Goal: Information Seeking & Learning: Learn about a topic

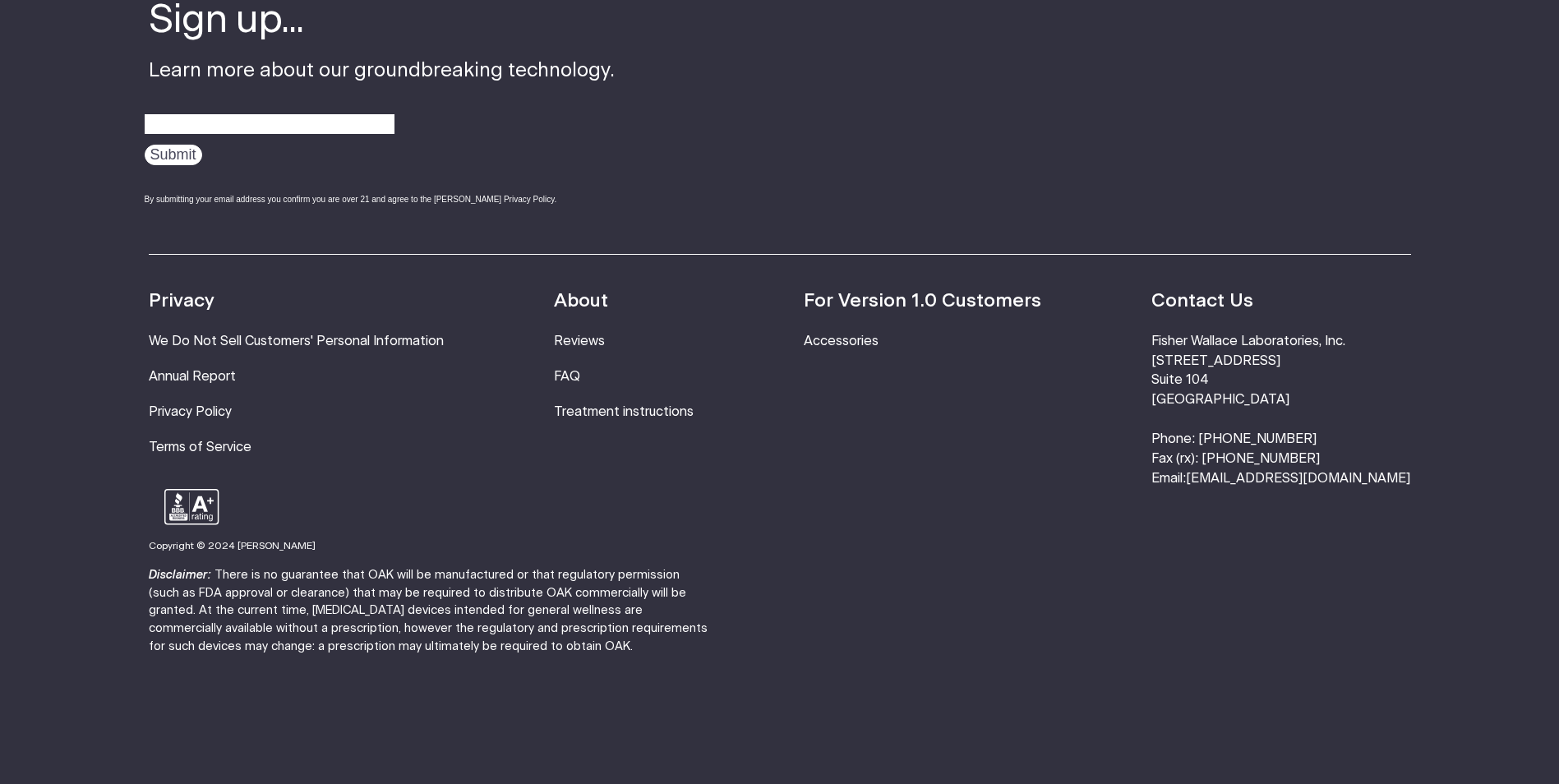
scroll to position [5599, 0]
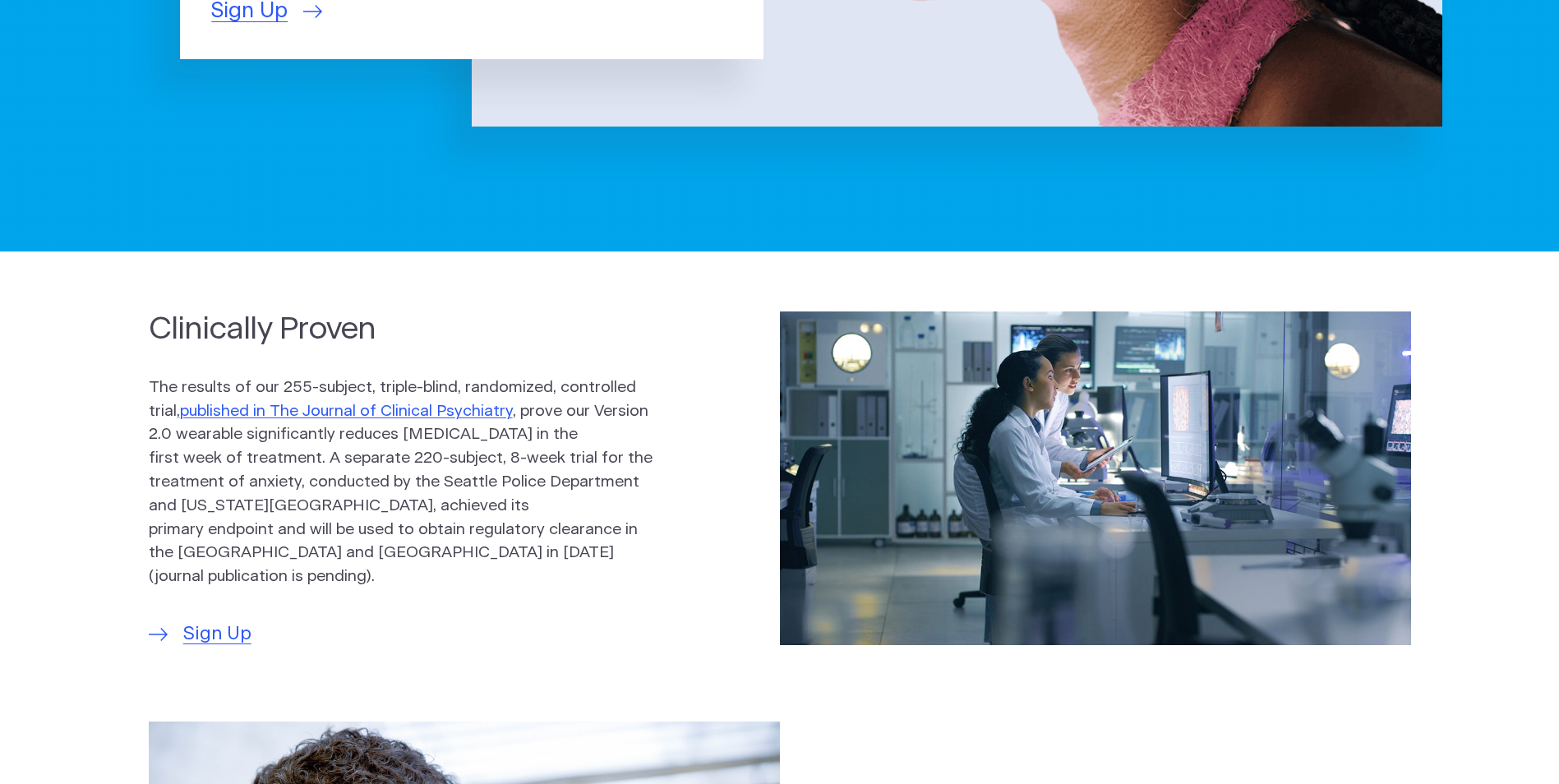
scroll to position [657, 0]
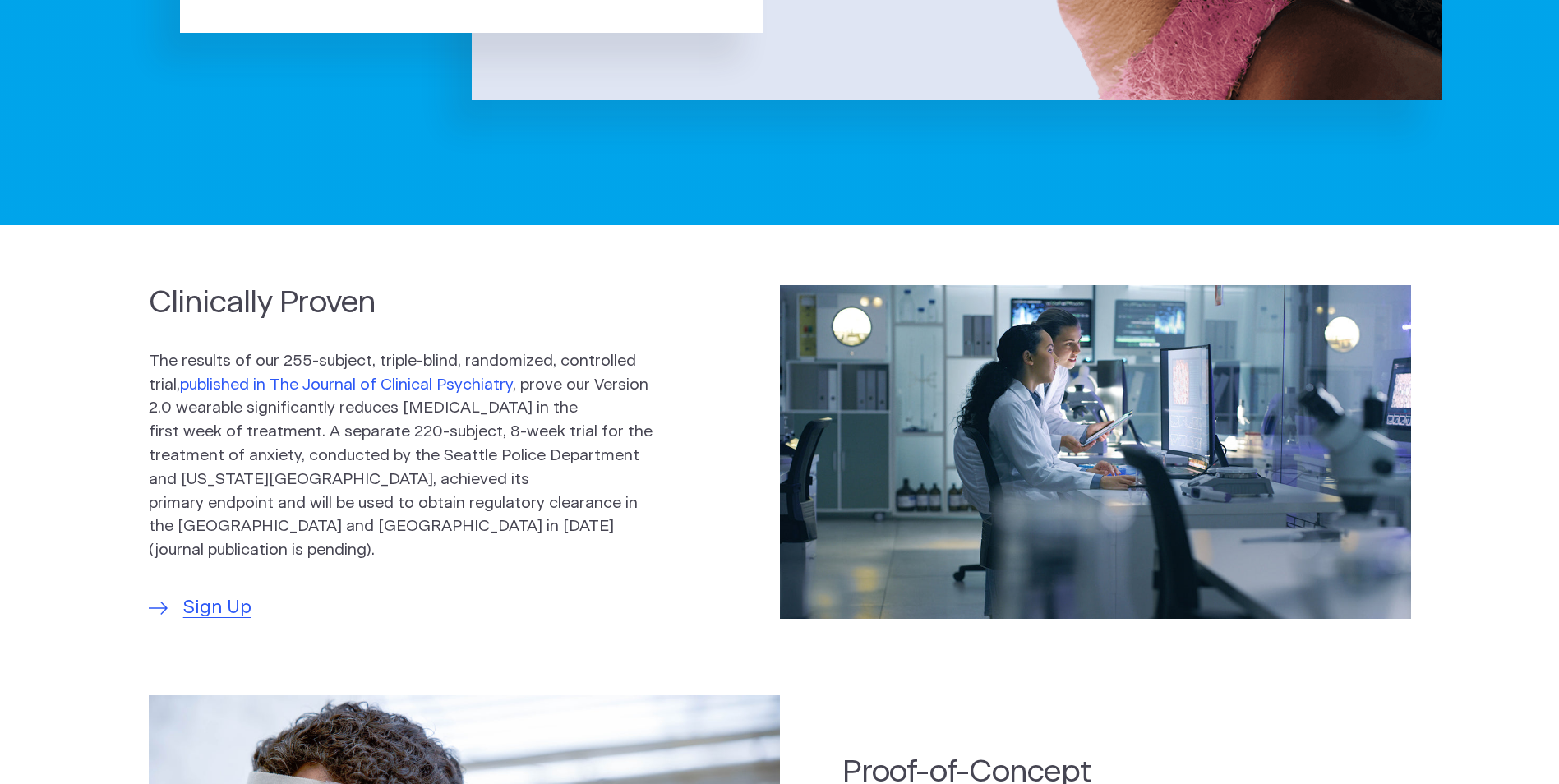
click at [305, 393] on link "published in The Journal of Clinical Psychiatry" at bounding box center [347, 385] width 333 height 16
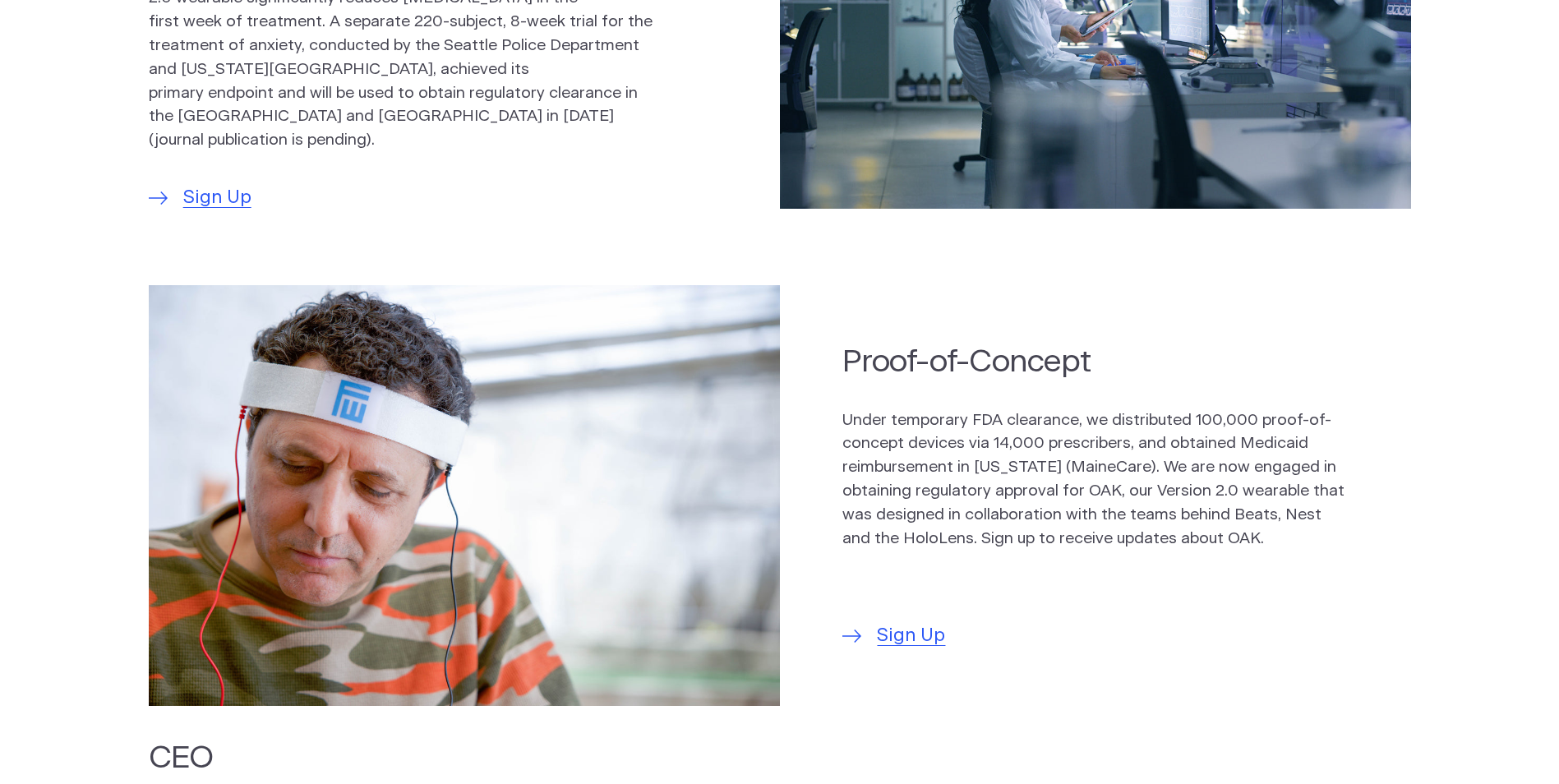
scroll to position [1068, 0]
click at [1044, 362] on h2 "Proof-of-Concept" at bounding box center [1095, 361] width 505 height 42
click at [460, 537] on img at bounding box center [465, 494] width 632 height 421
click at [951, 355] on h2 "Proof-of-Concept" at bounding box center [1095, 361] width 505 height 42
click at [951, 356] on h2 "Proof-of-Concept" at bounding box center [1095, 361] width 505 height 42
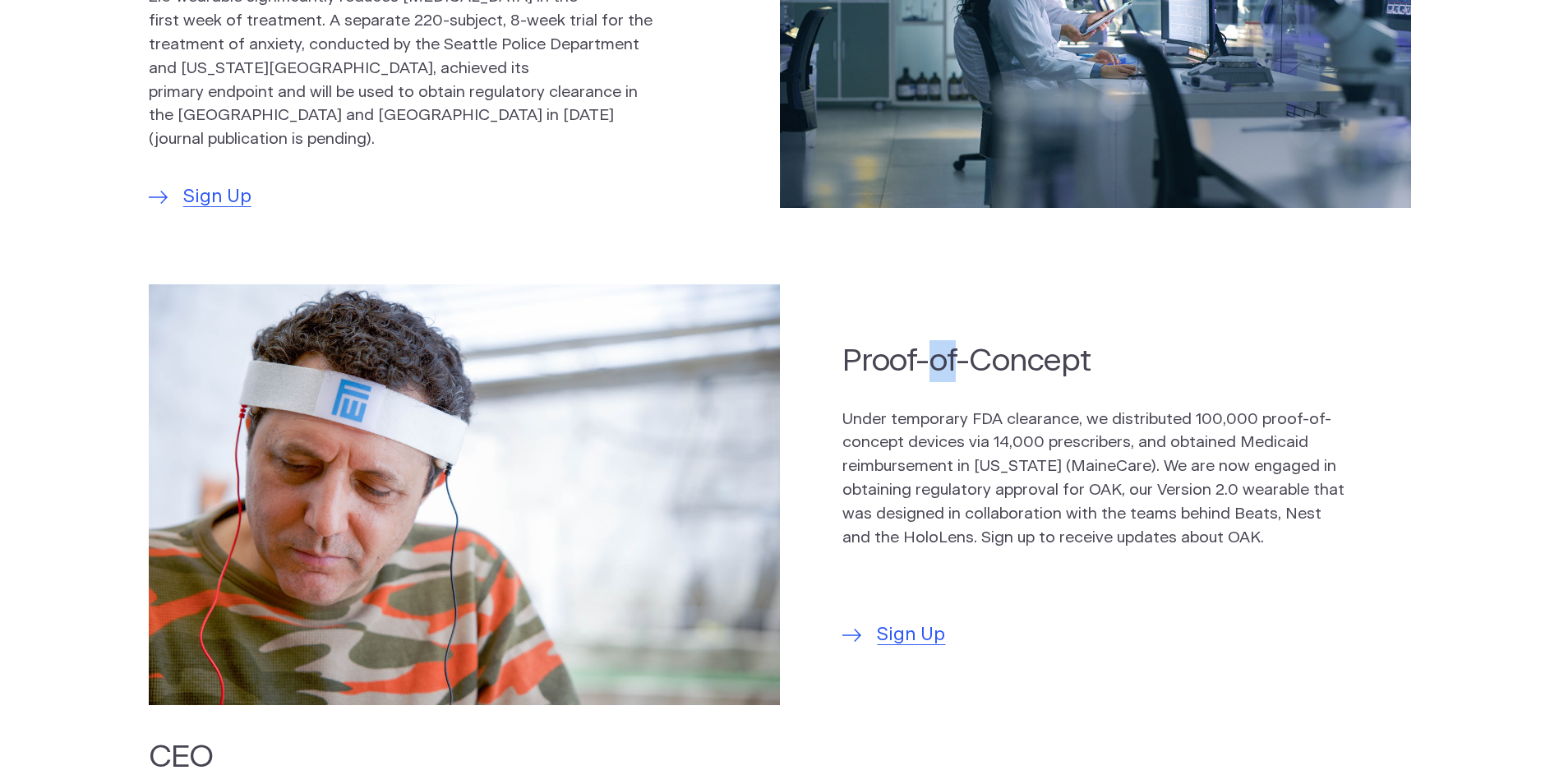
click at [951, 356] on h2 "Proof-of-Concept" at bounding box center [1095, 361] width 505 height 42
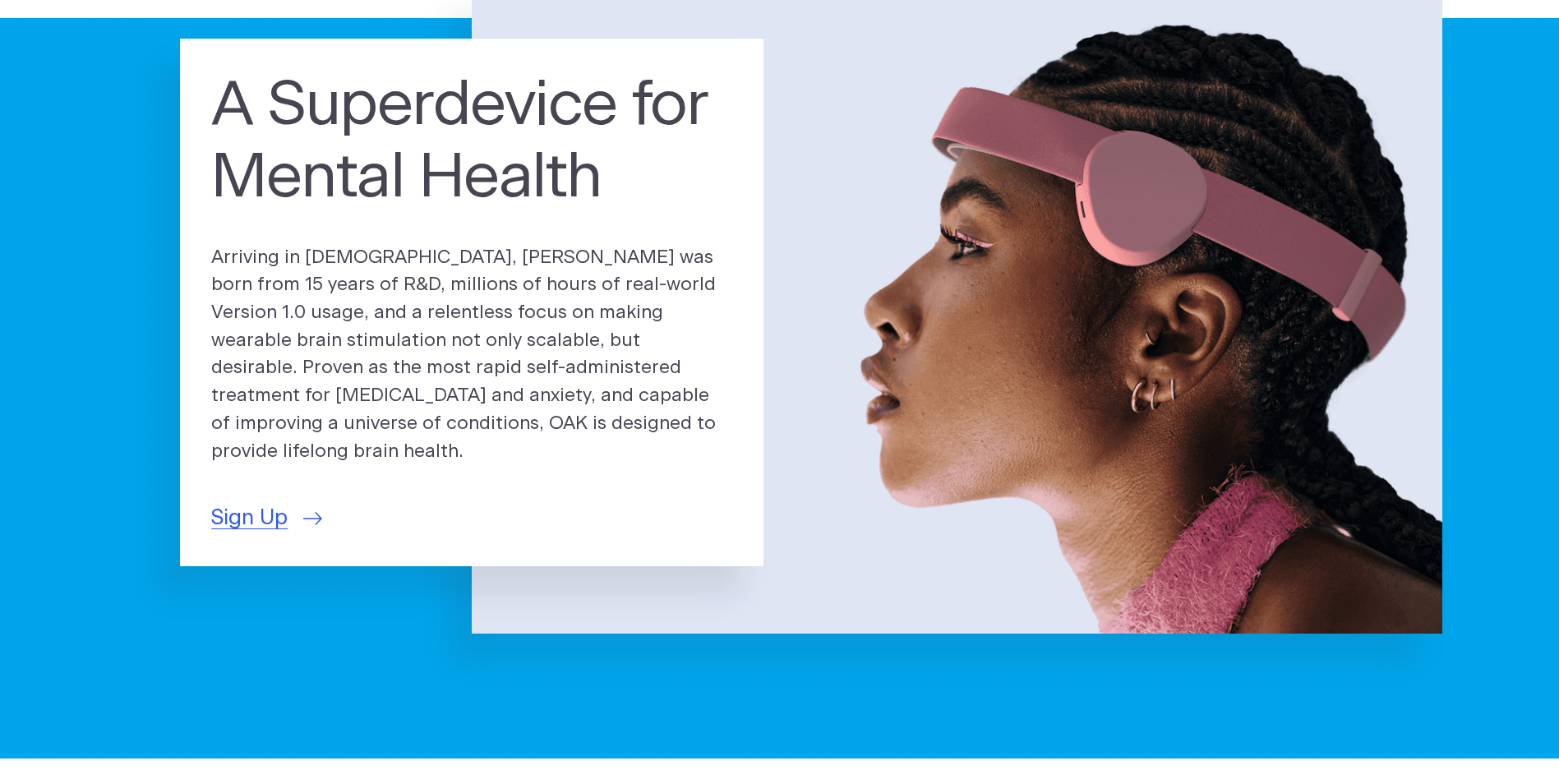
scroll to position [165, 0]
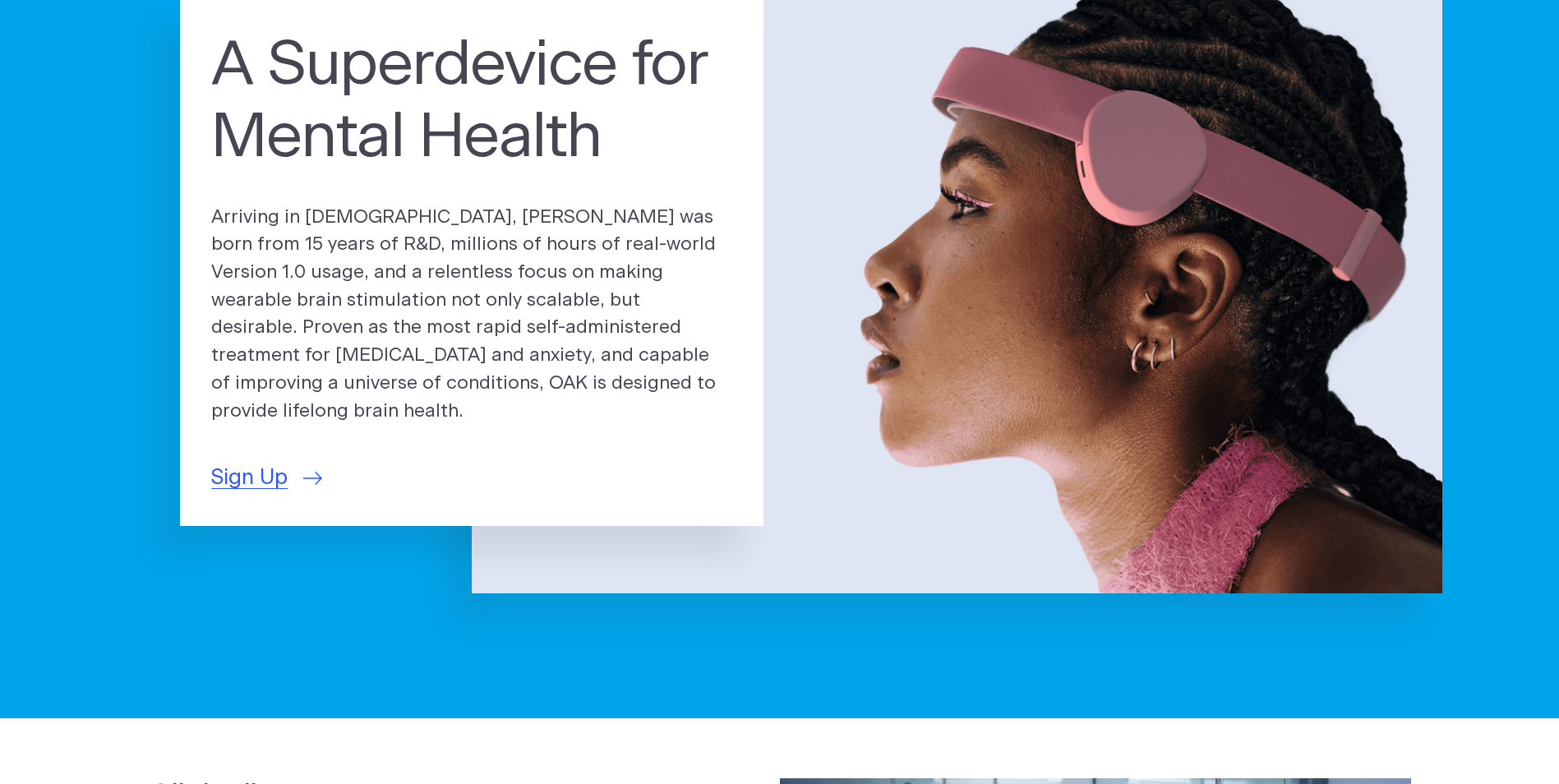
click at [293, 356] on p "Arriving in 2025, OAK was born from 15 years of R&D, millions of hours of real-…" at bounding box center [472, 315] width 521 height 222
drag, startPoint x: 293, startPoint y: 356, endPoint x: 381, endPoint y: 153, distance: 221.3
click at [381, 153] on h1 "A Superdevice for Mental Health" at bounding box center [472, 101] width 521 height 144
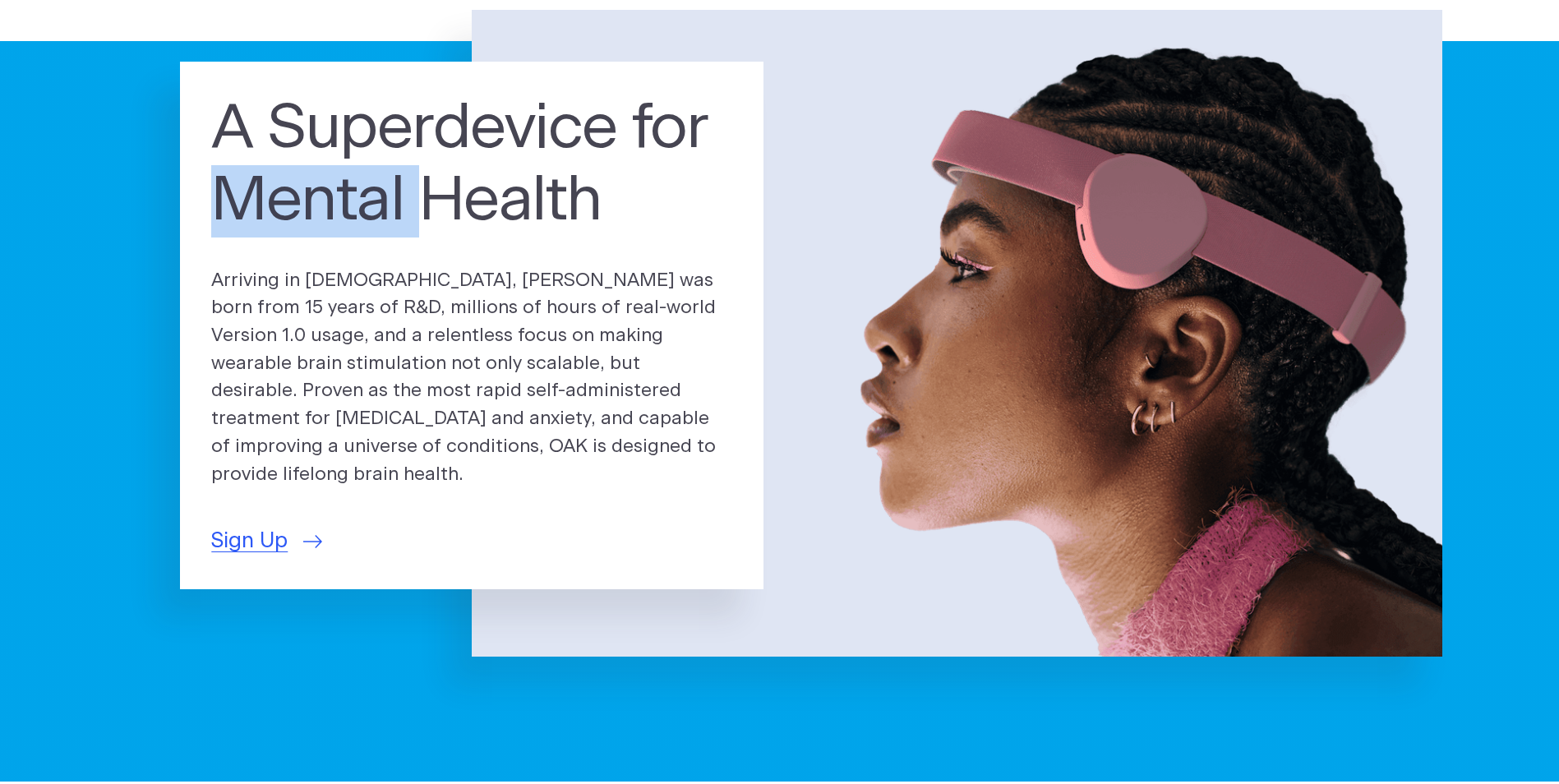
scroll to position [82, 0]
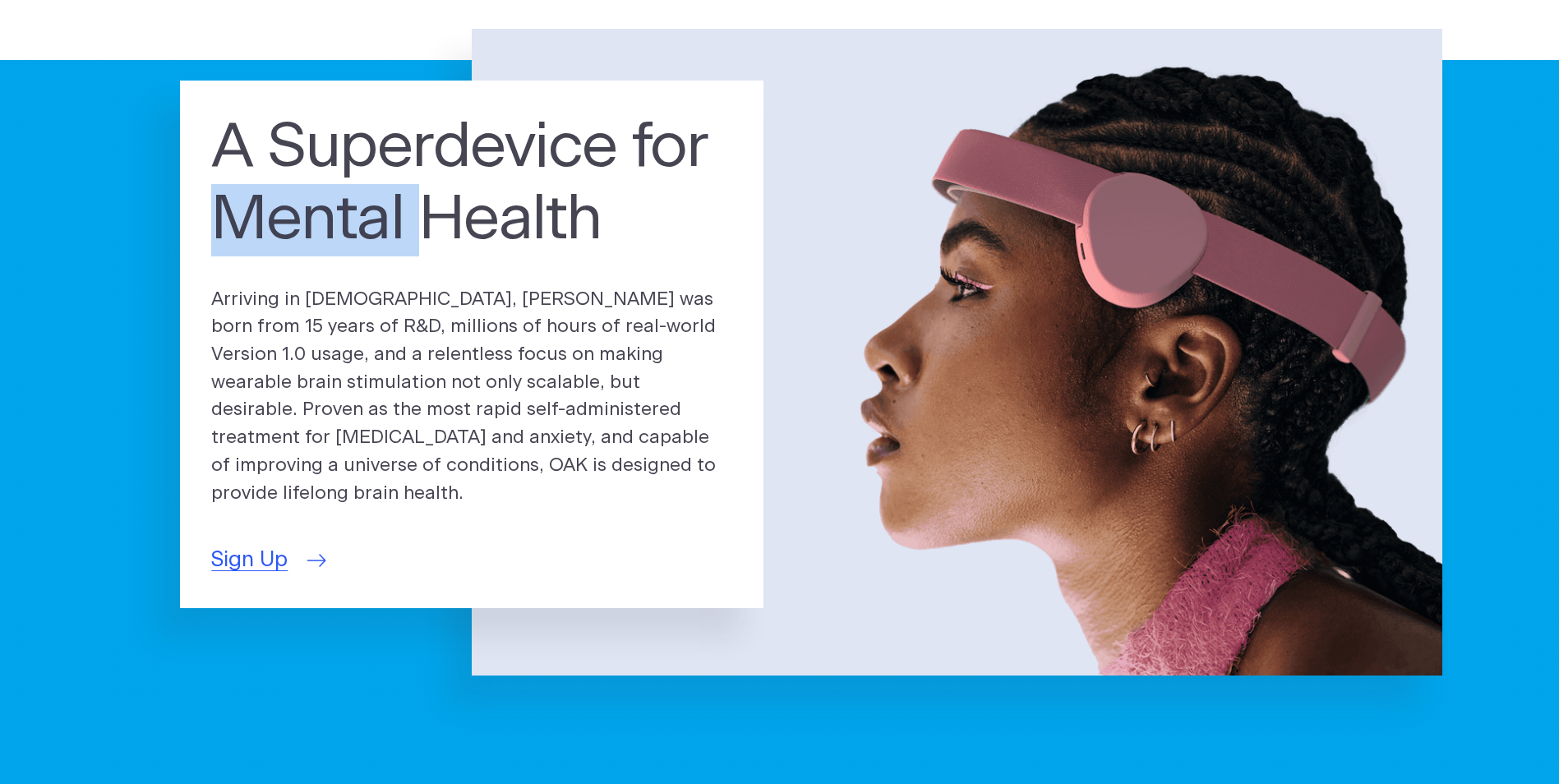
click at [251, 549] on span "Sign Up" at bounding box center [250, 559] width 76 height 32
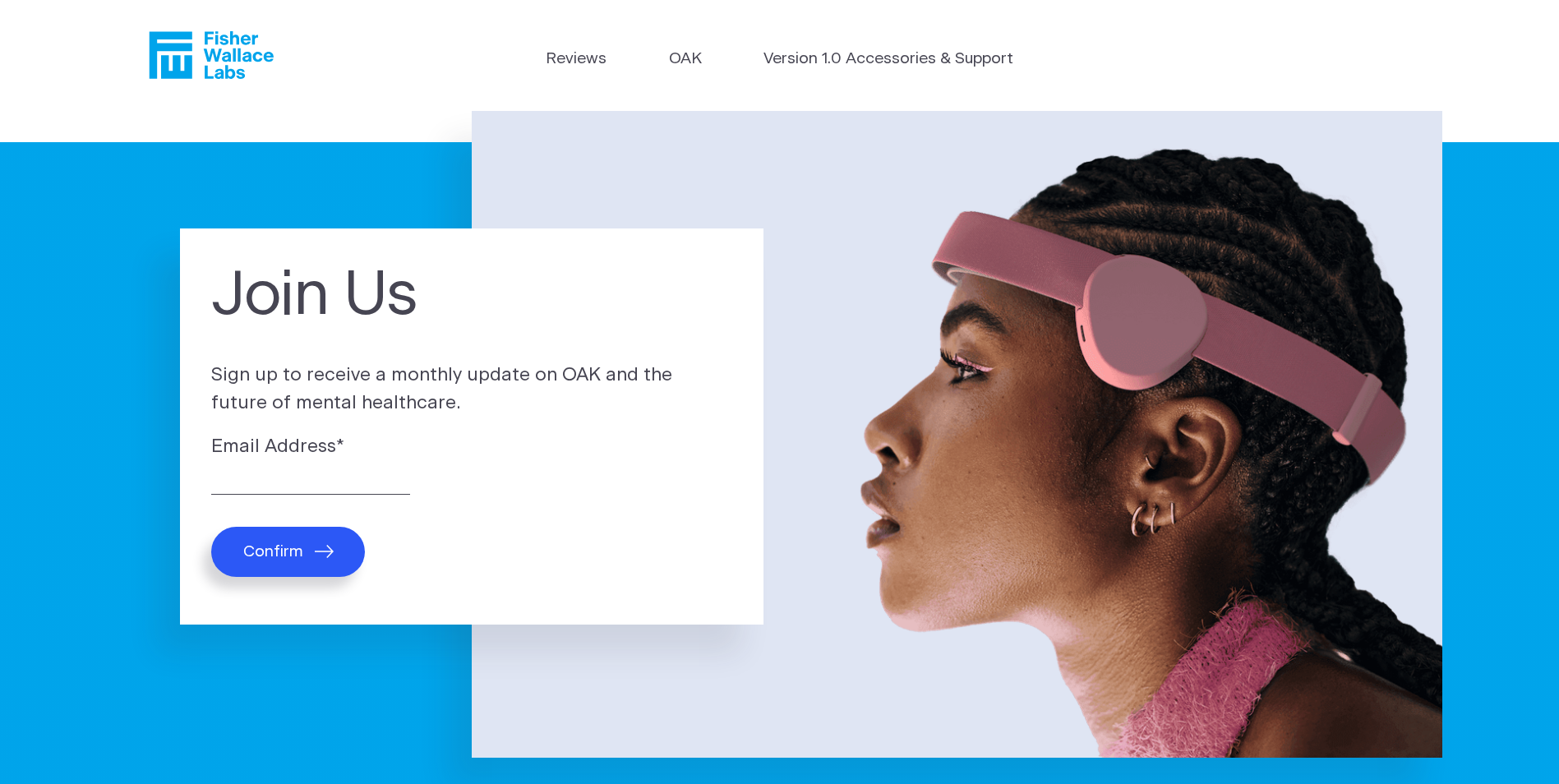
click at [703, 58] on ul "Reviews OAK Version 1.0 Accessories & Support" at bounding box center [780, 63] width 468 height 31
click at [699, 59] on link "OAK" at bounding box center [685, 59] width 33 height 23
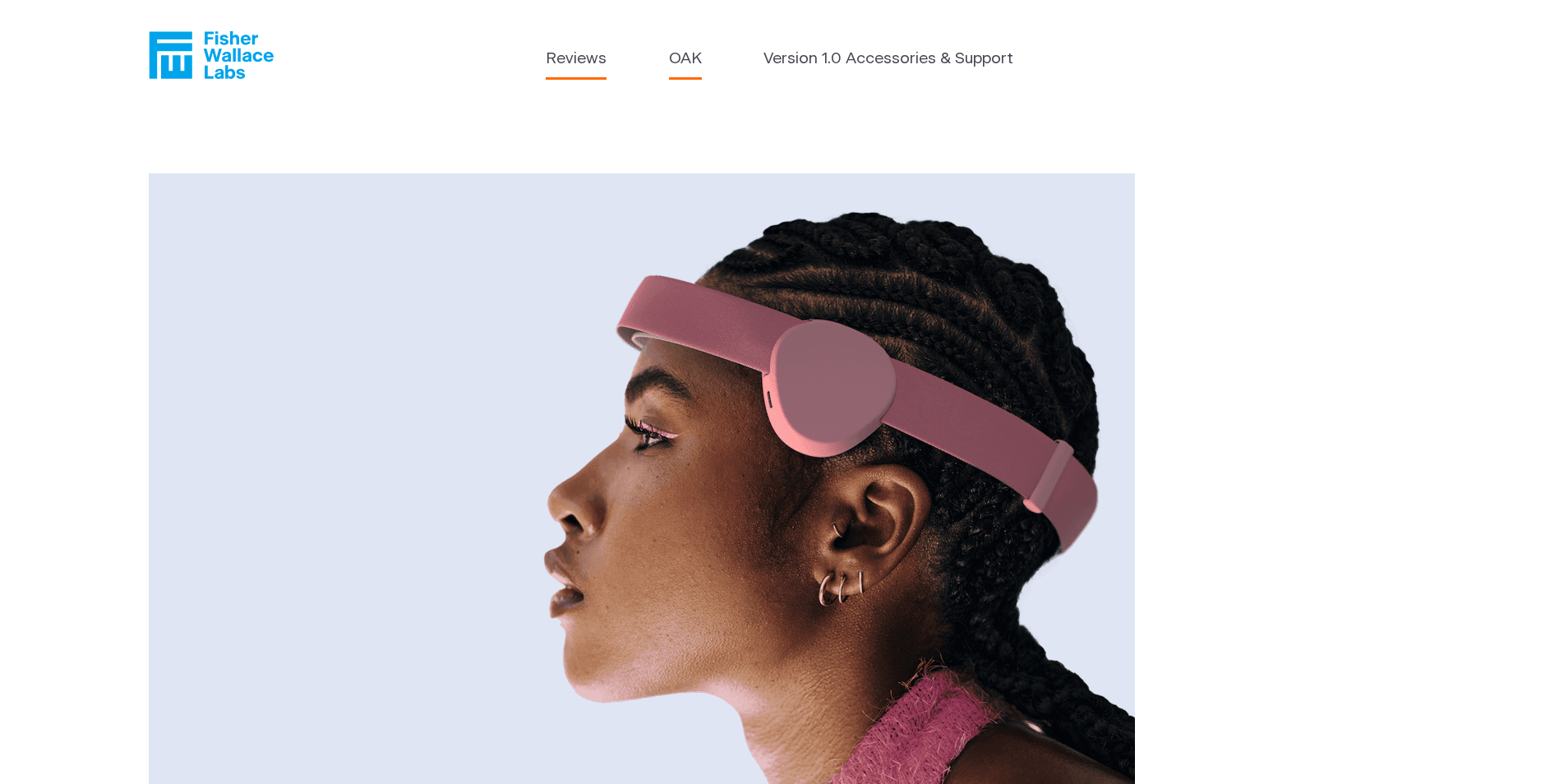
click at [573, 56] on link "Reviews" at bounding box center [576, 59] width 61 height 23
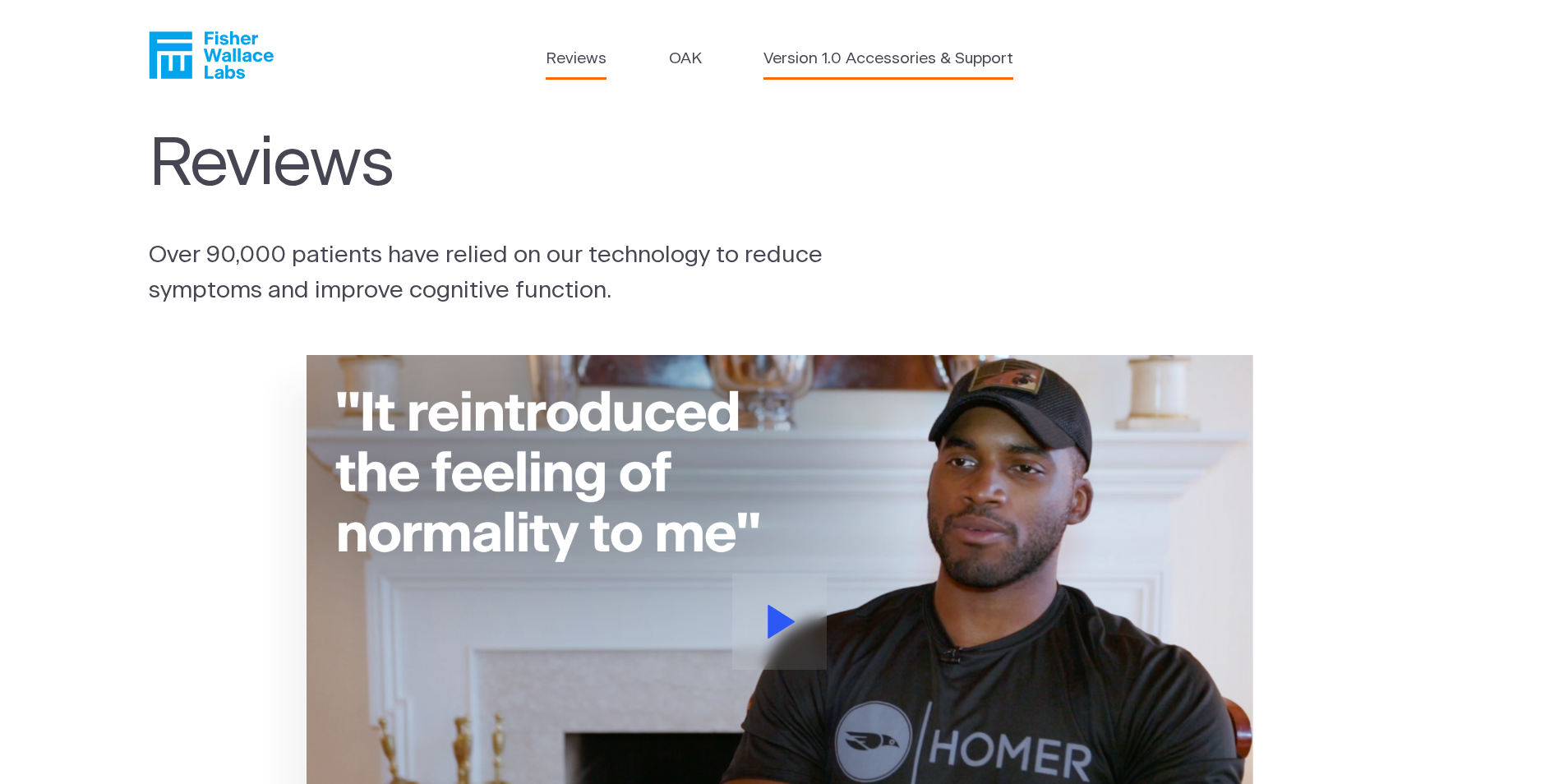
click at [901, 54] on link "Version 1.0 Accessories & Support" at bounding box center [888, 59] width 250 height 23
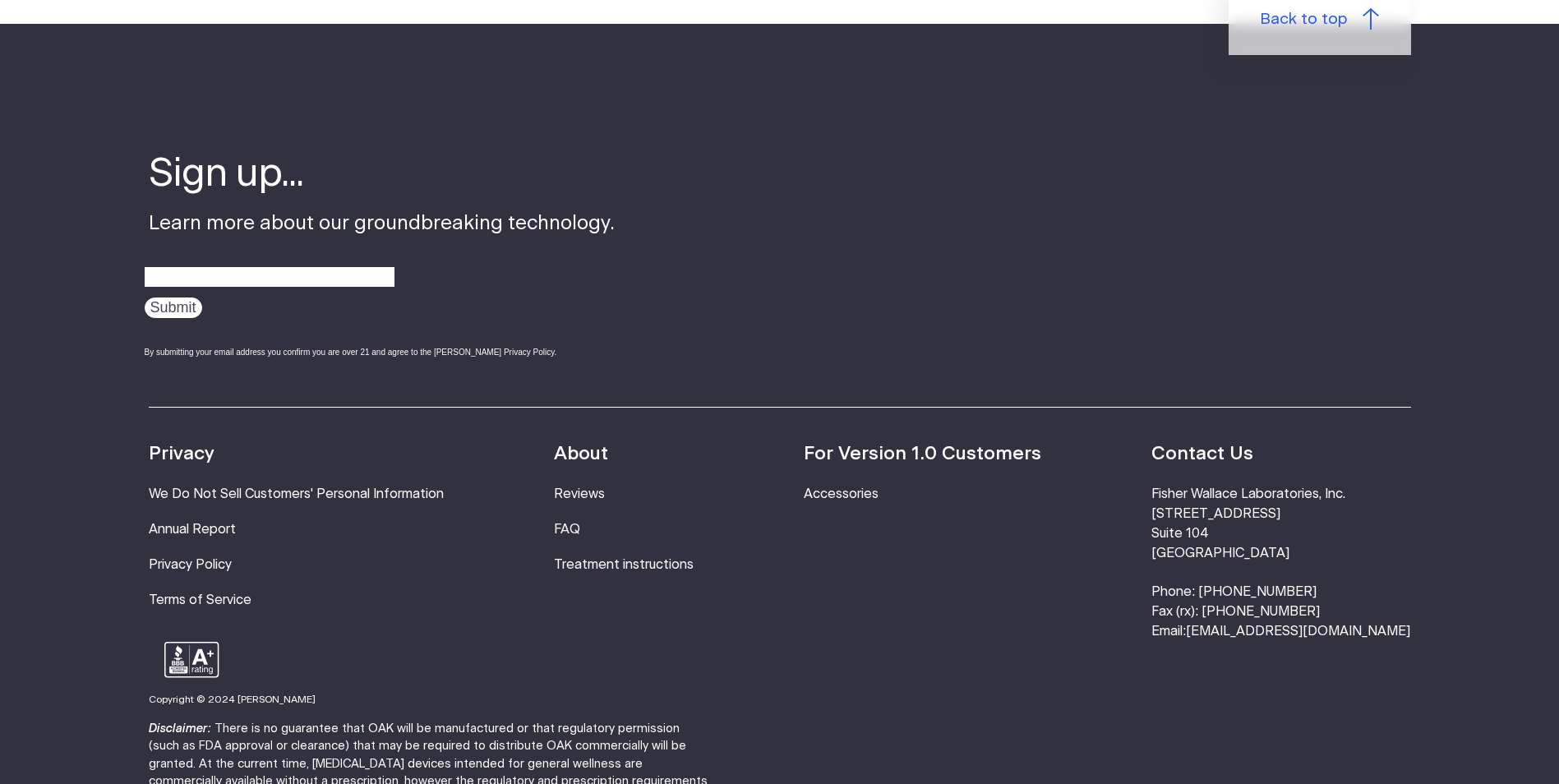
scroll to position [1128, 0]
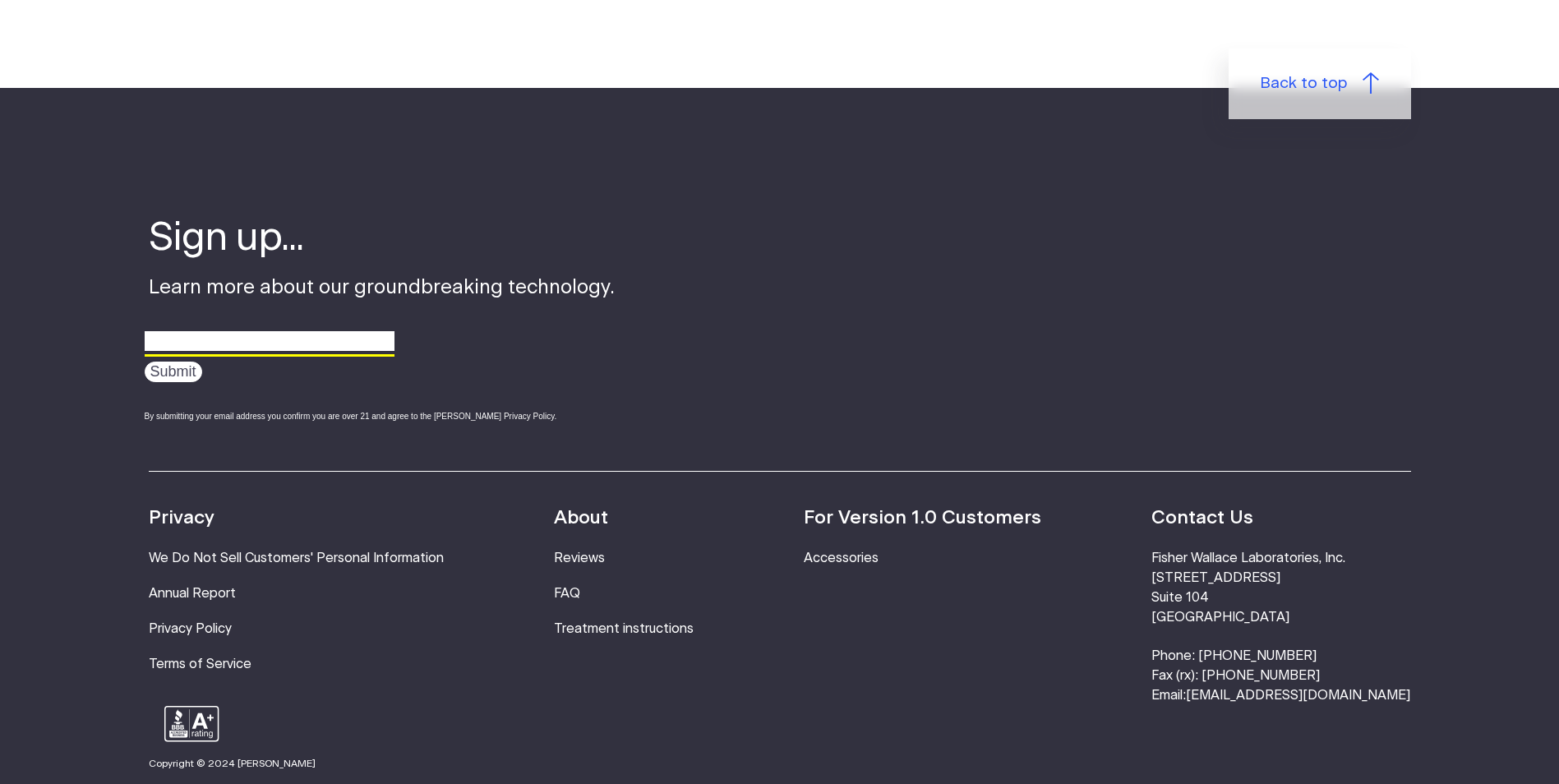
click at [214, 350] on input "email" at bounding box center [270, 341] width 250 height 25
type input "neurohelpsemotionalhealth@outlook.com"
click at [164, 375] on input "Submit" at bounding box center [174, 372] width 57 height 21
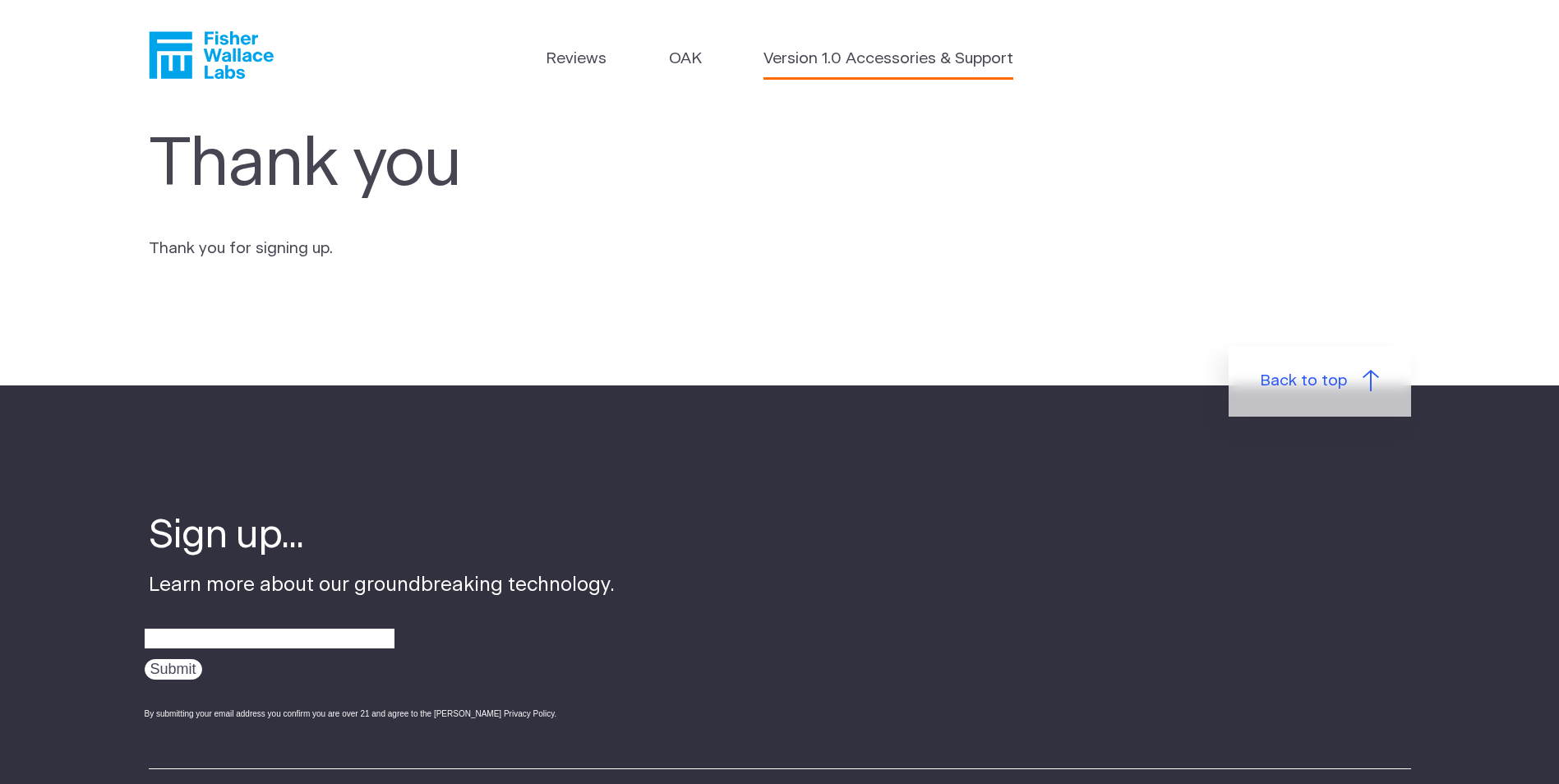
click at [800, 55] on link "Version 1.0 Accessories & Support" at bounding box center [888, 59] width 250 height 23
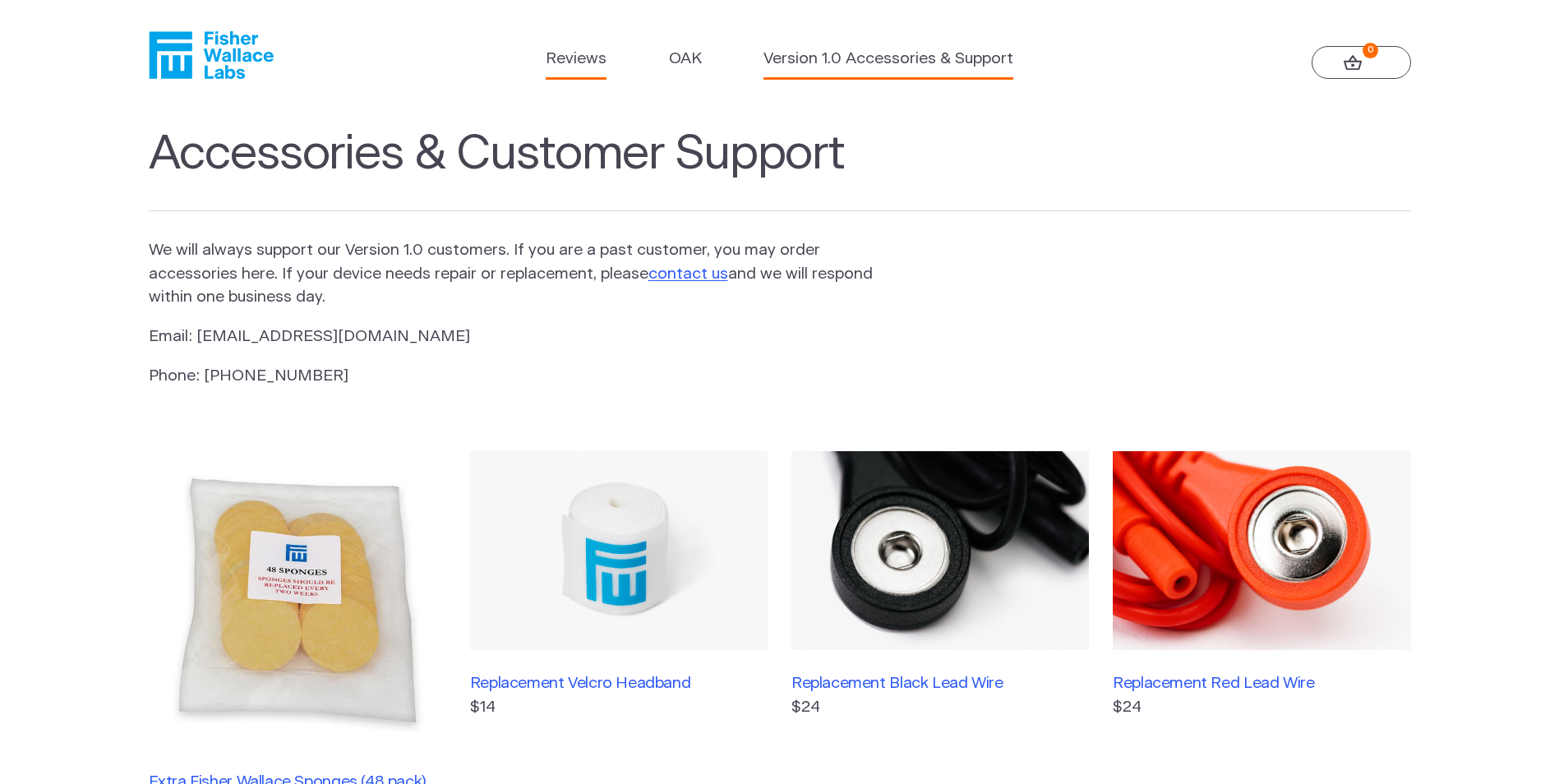
click at [590, 60] on link "Reviews" at bounding box center [576, 59] width 61 height 23
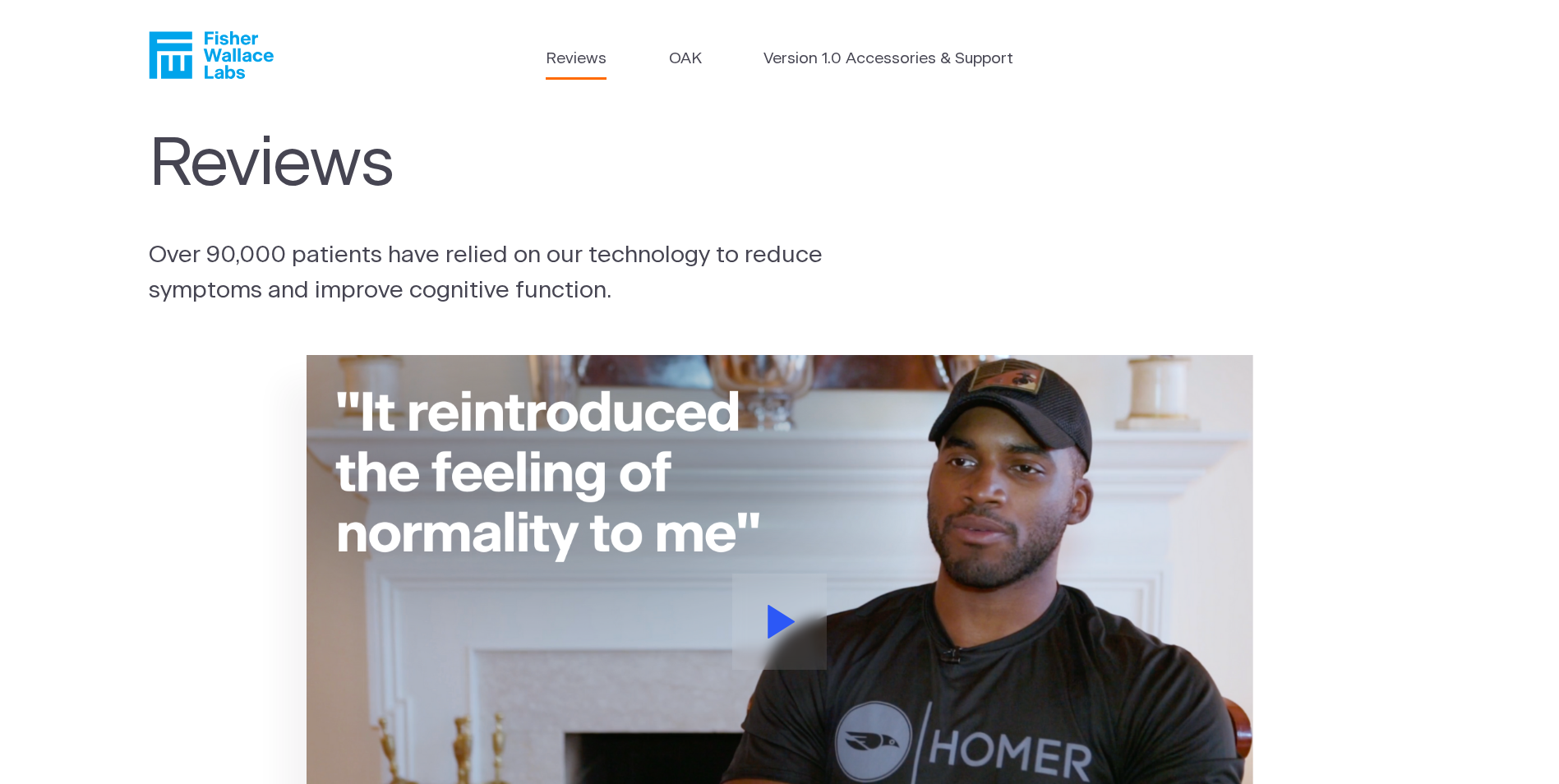
click at [589, 59] on link "Reviews" at bounding box center [576, 59] width 61 height 23
click at [565, 56] on link "Reviews" at bounding box center [576, 59] width 61 height 23
click at [590, 61] on link "Reviews" at bounding box center [576, 59] width 61 height 23
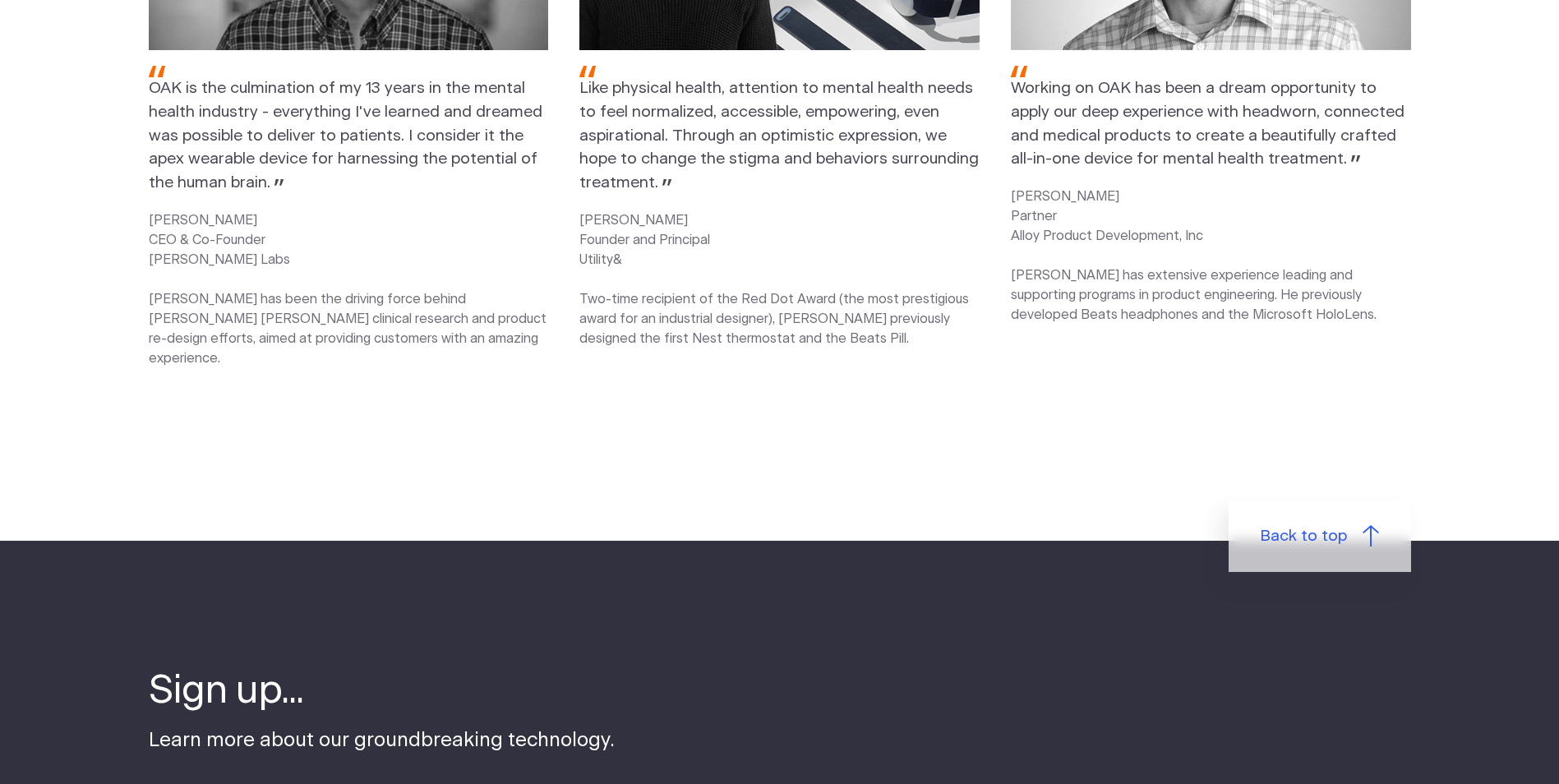
scroll to position [2383, 0]
